Goal: Information Seeking & Learning: Learn about a topic

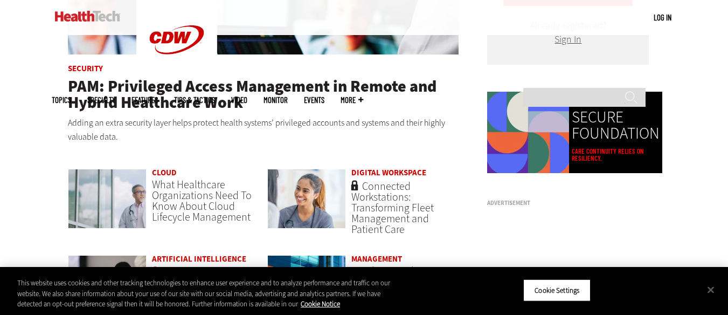
scroll to position [701, 0]
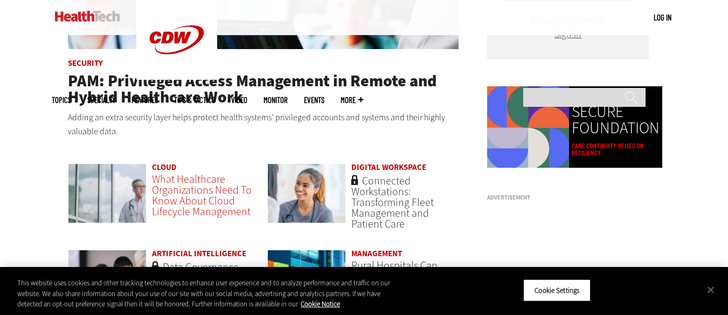
click at [183, 185] on span "What Healthcare Organizations Need To Know About Cloud Lifecycle Management" at bounding box center [202, 195] width 100 height 47
